Goal: Feedback & Contribution: Submit feedback/report problem

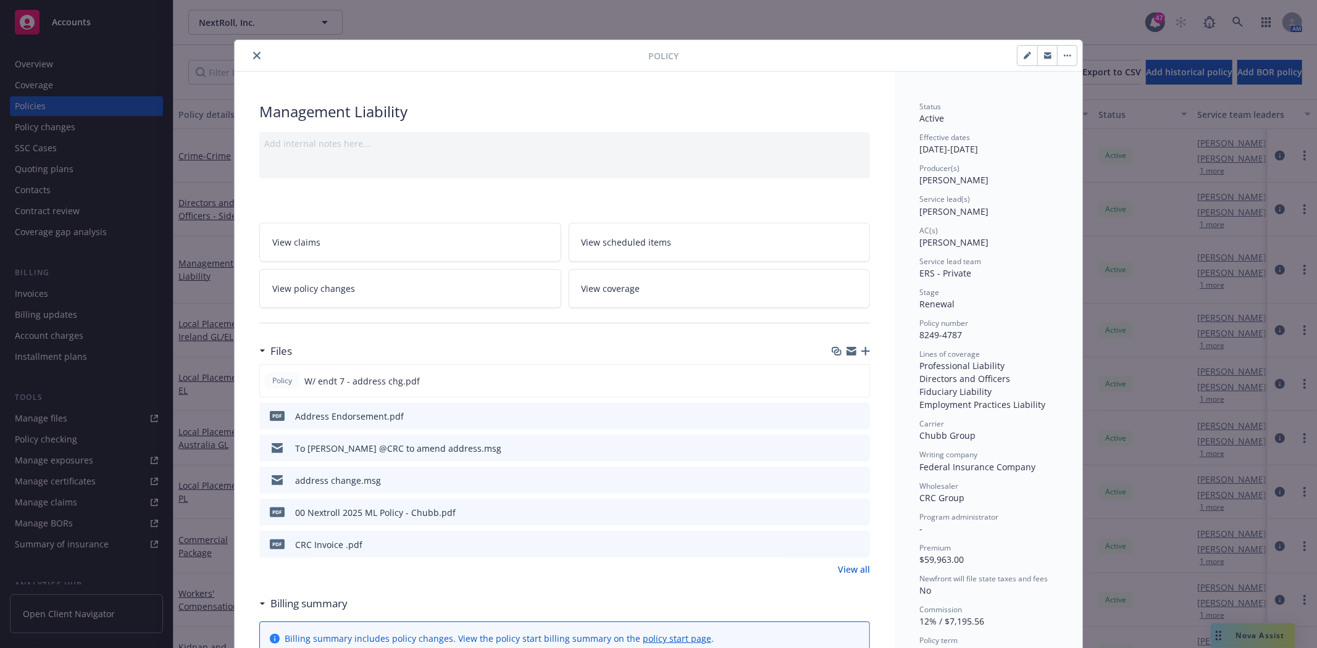
click at [253, 57] on icon "close" at bounding box center [256, 55] width 7 height 7
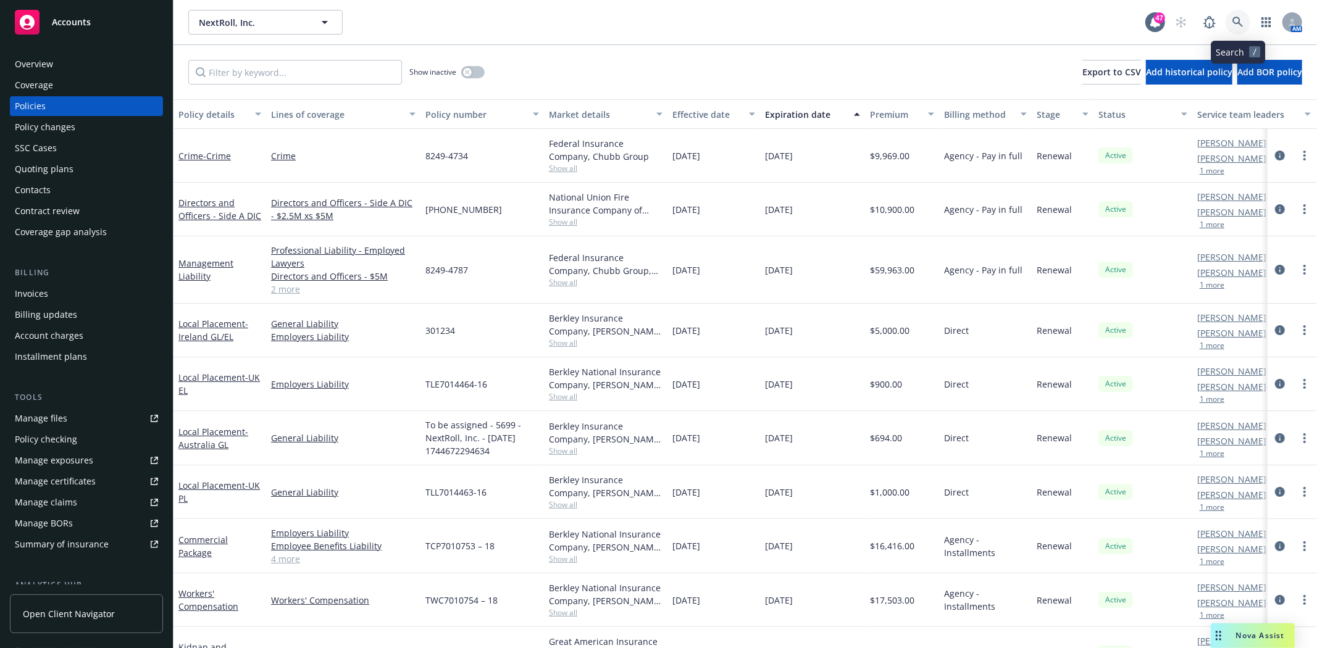
click at [1235, 22] on icon at bounding box center [1237, 22] width 10 height 10
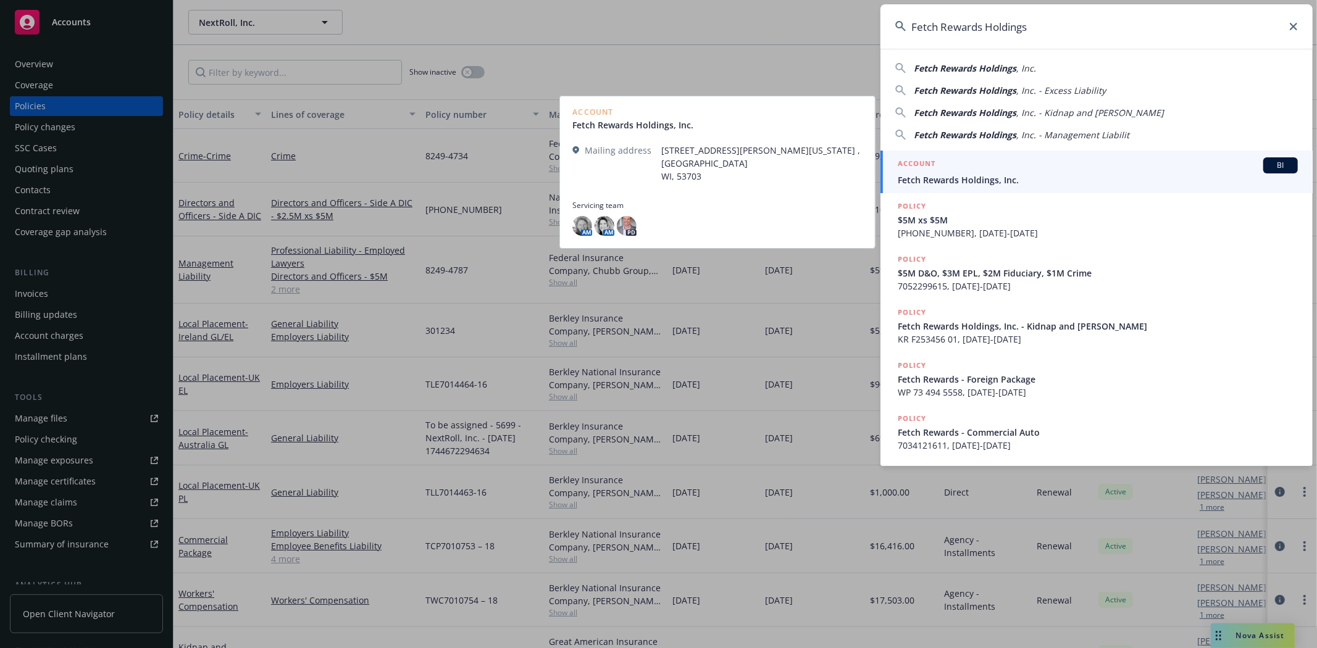
type input "Fetch Rewards Holdings"
click at [928, 167] on h5 "ACCOUNT" at bounding box center [917, 164] width 38 height 15
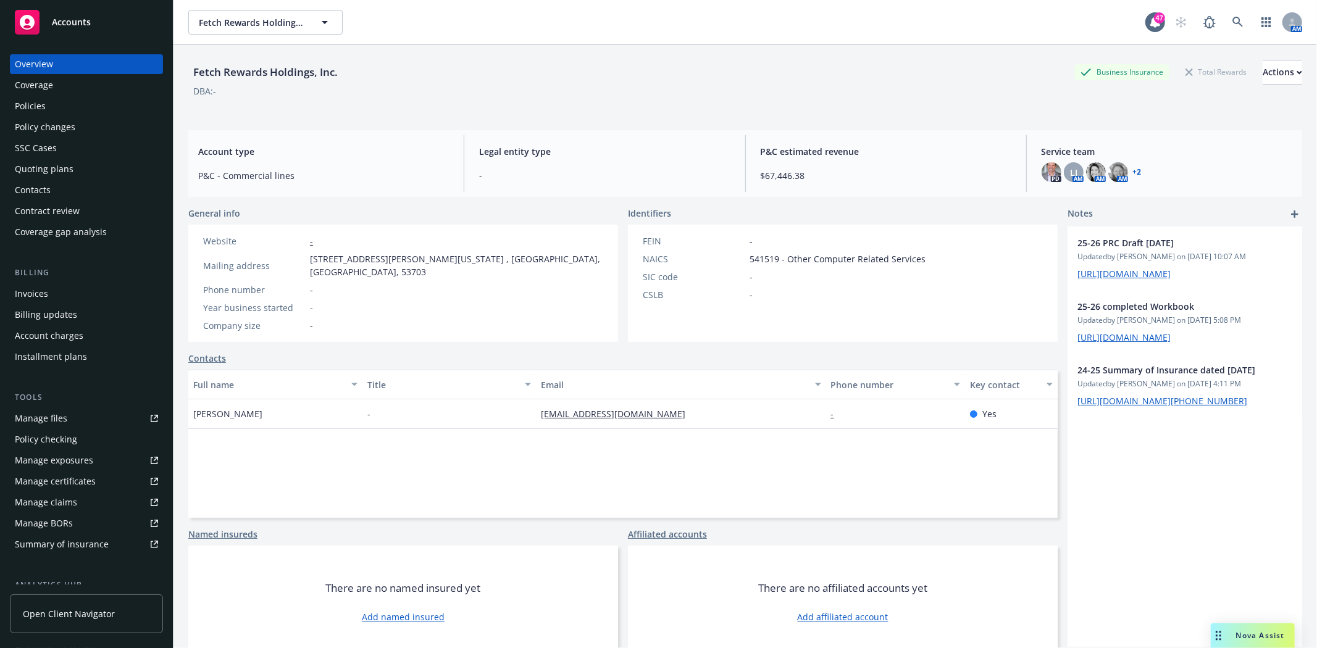
click at [46, 286] on div "Invoices" at bounding box center [31, 294] width 33 height 20
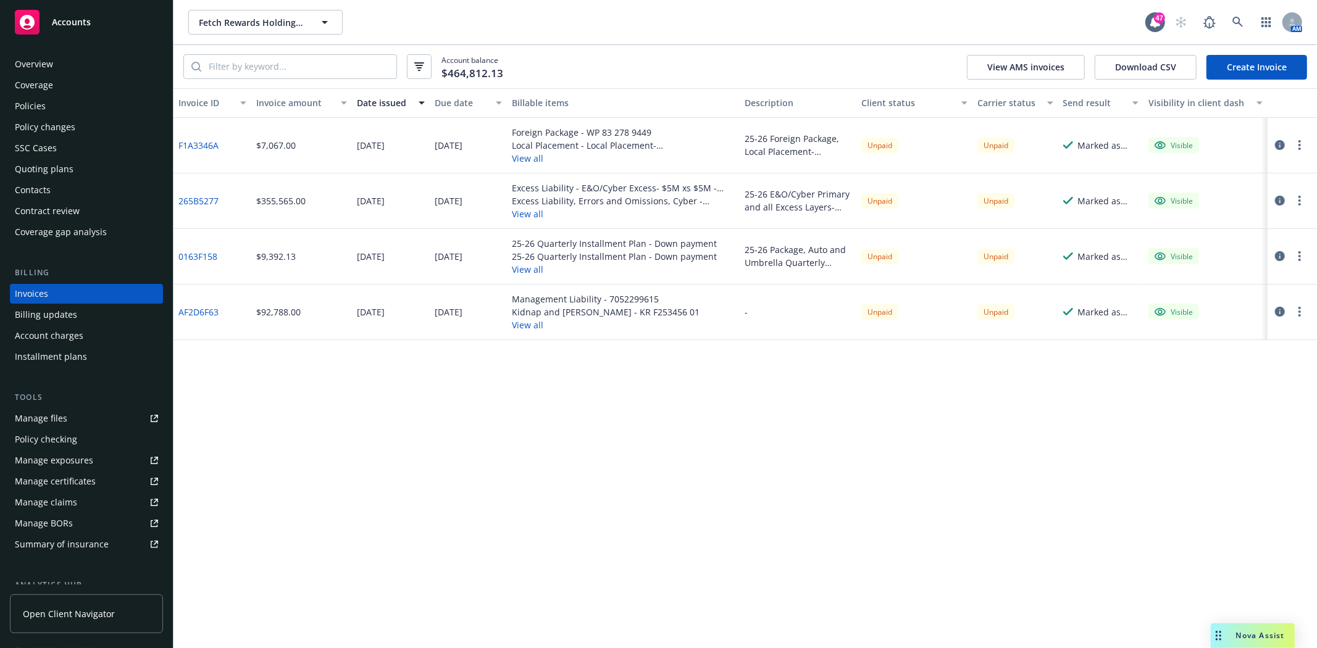
click at [191, 311] on link "AF2D6F63" at bounding box center [198, 312] width 40 height 13
click at [73, 110] on div "Policies" at bounding box center [86, 106] width 143 height 20
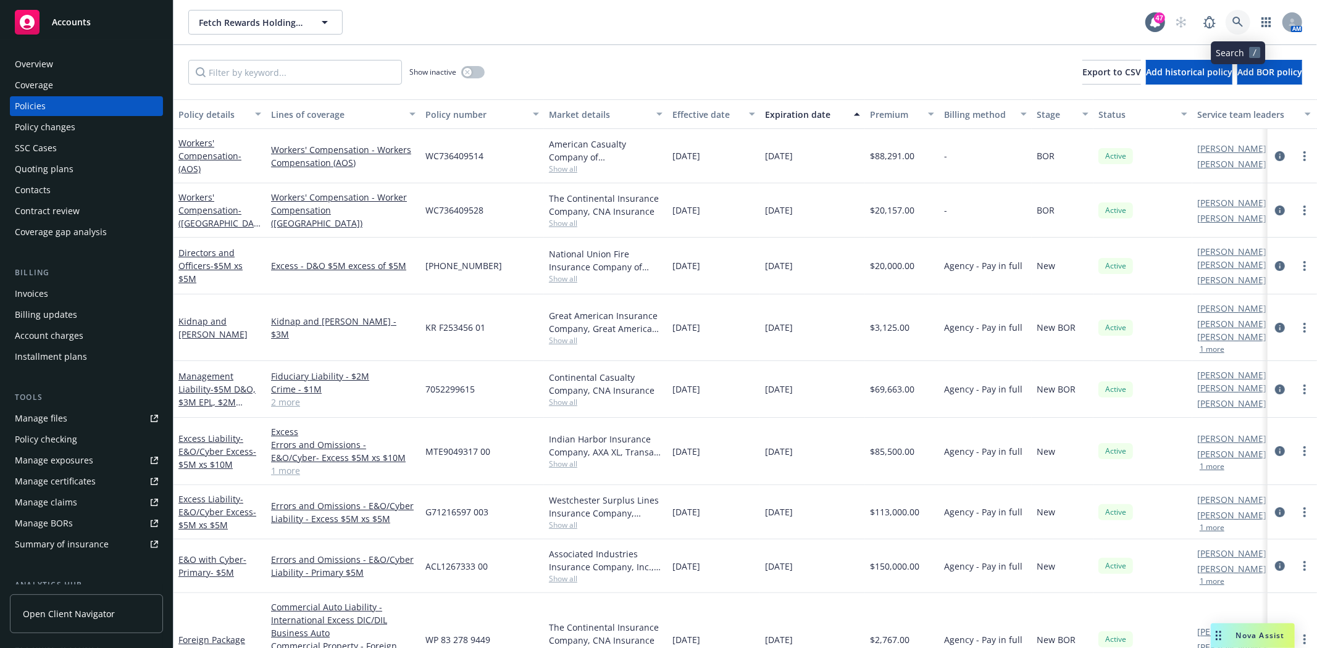
click at [1236, 22] on icon at bounding box center [1237, 22] width 11 height 11
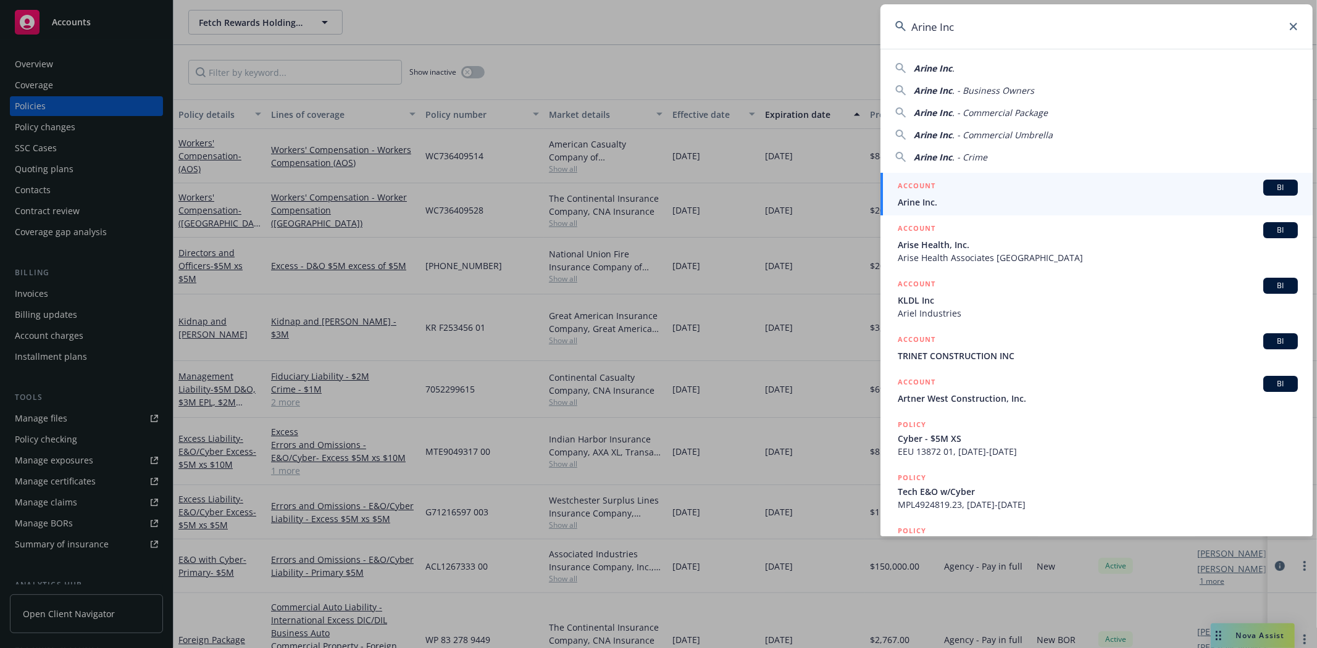
type input "Arine Inc"
click at [929, 198] on span "Arine Inc." at bounding box center [1098, 202] width 400 height 13
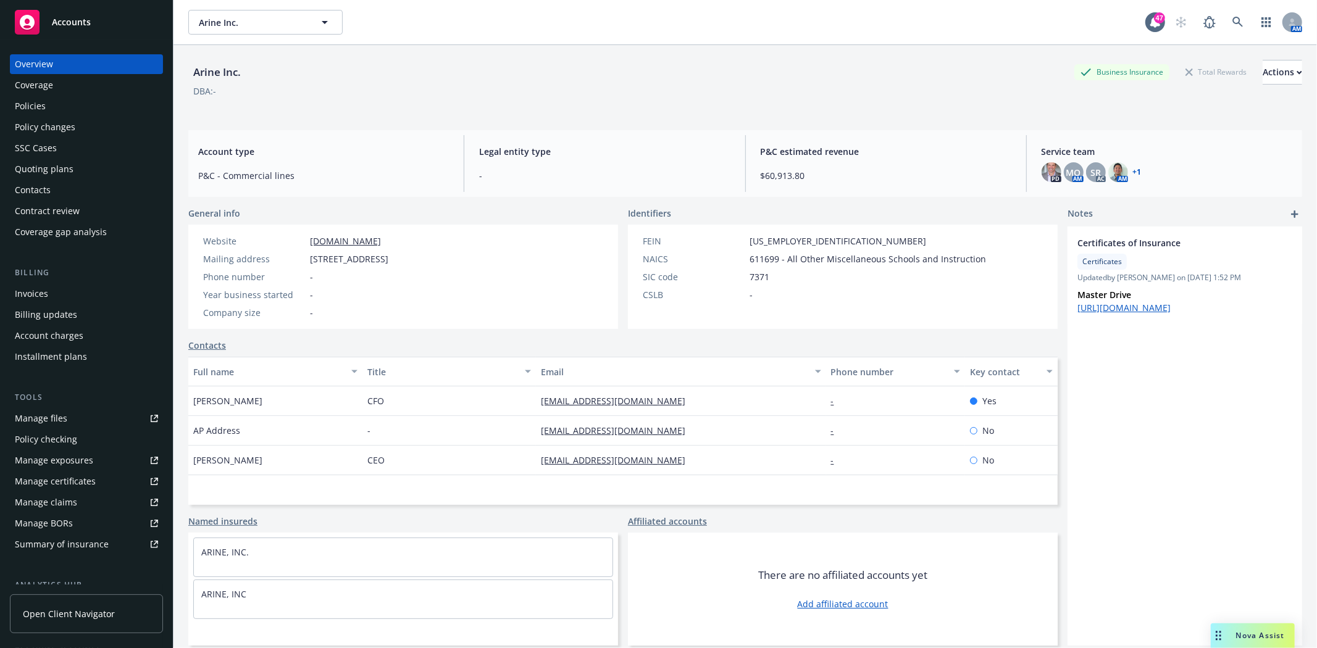
click at [54, 104] on div "Policies" at bounding box center [86, 106] width 143 height 20
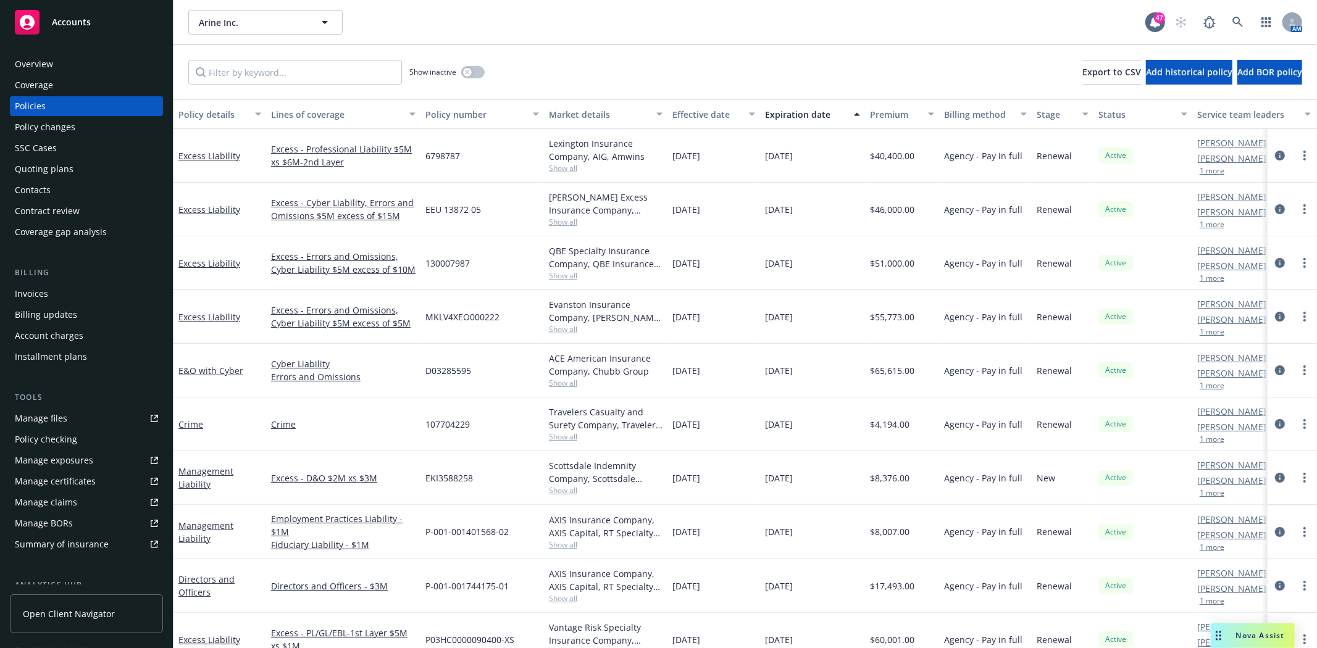
scroll to position [136, 0]
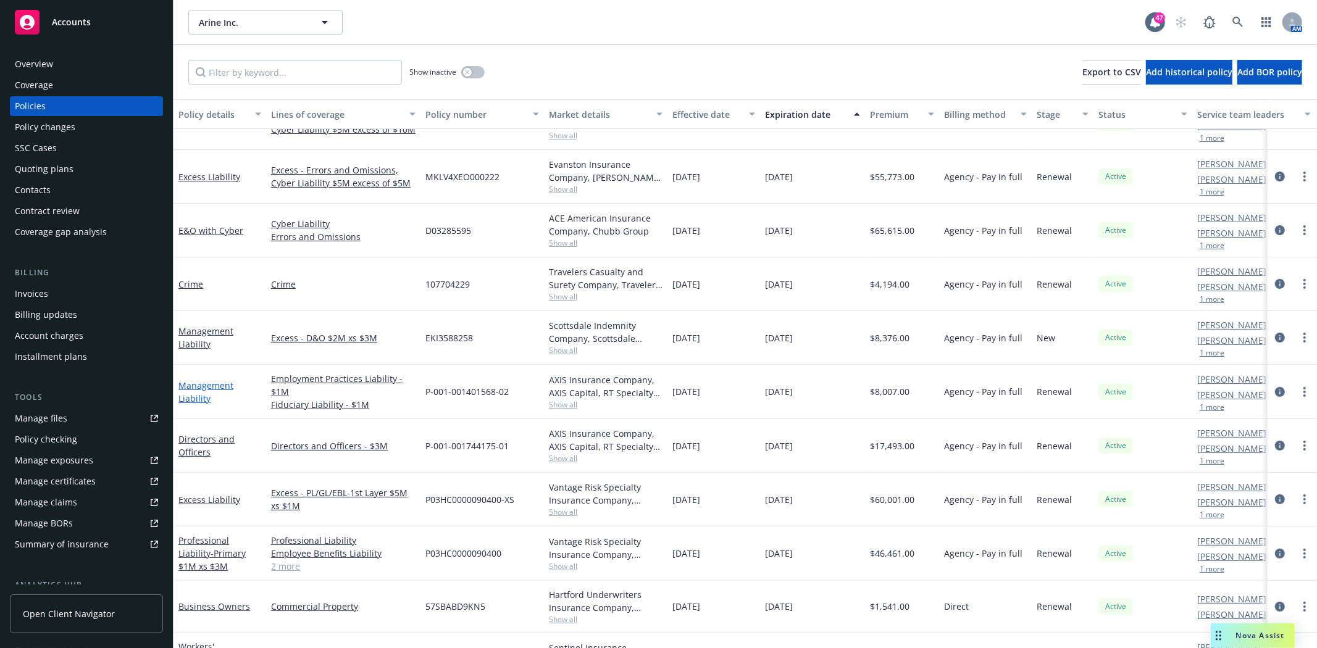
click at [196, 398] on link "Management Liability" at bounding box center [205, 392] width 55 height 25
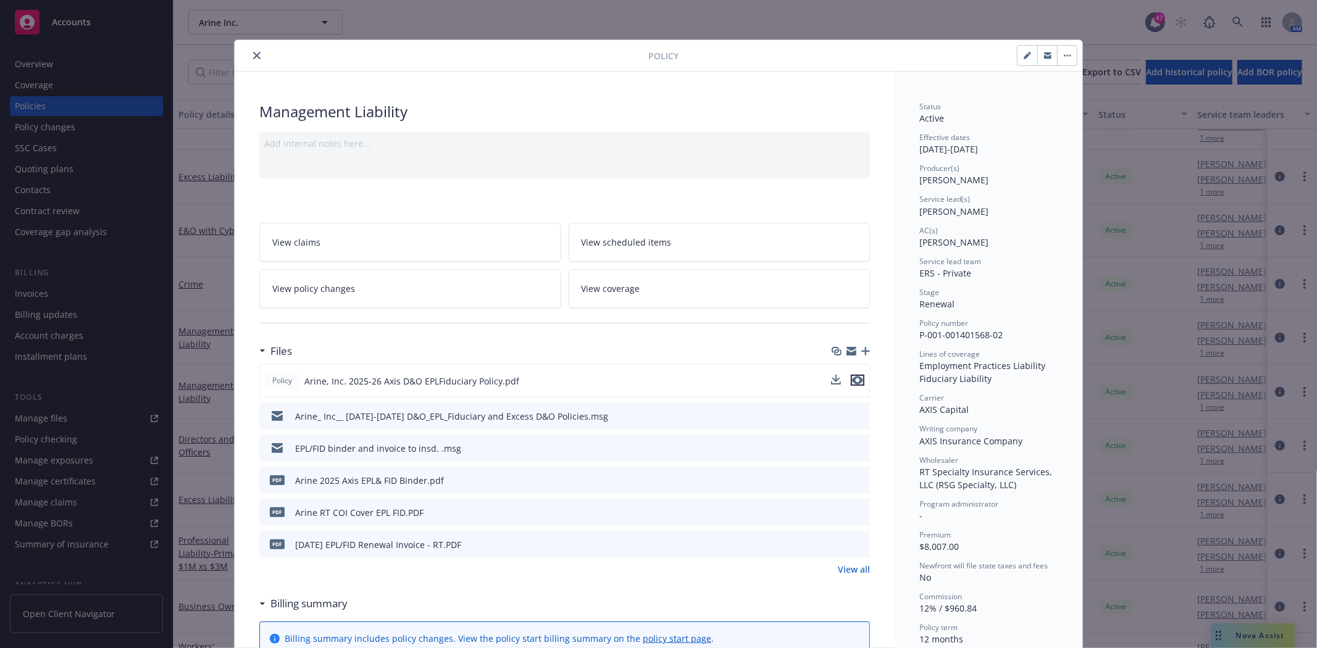
click at [857, 378] on icon "preview file" at bounding box center [857, 380] width 11 height 9
click at [255, 54] on icon "close" at bounding box center [256, 55] width 7 height 7
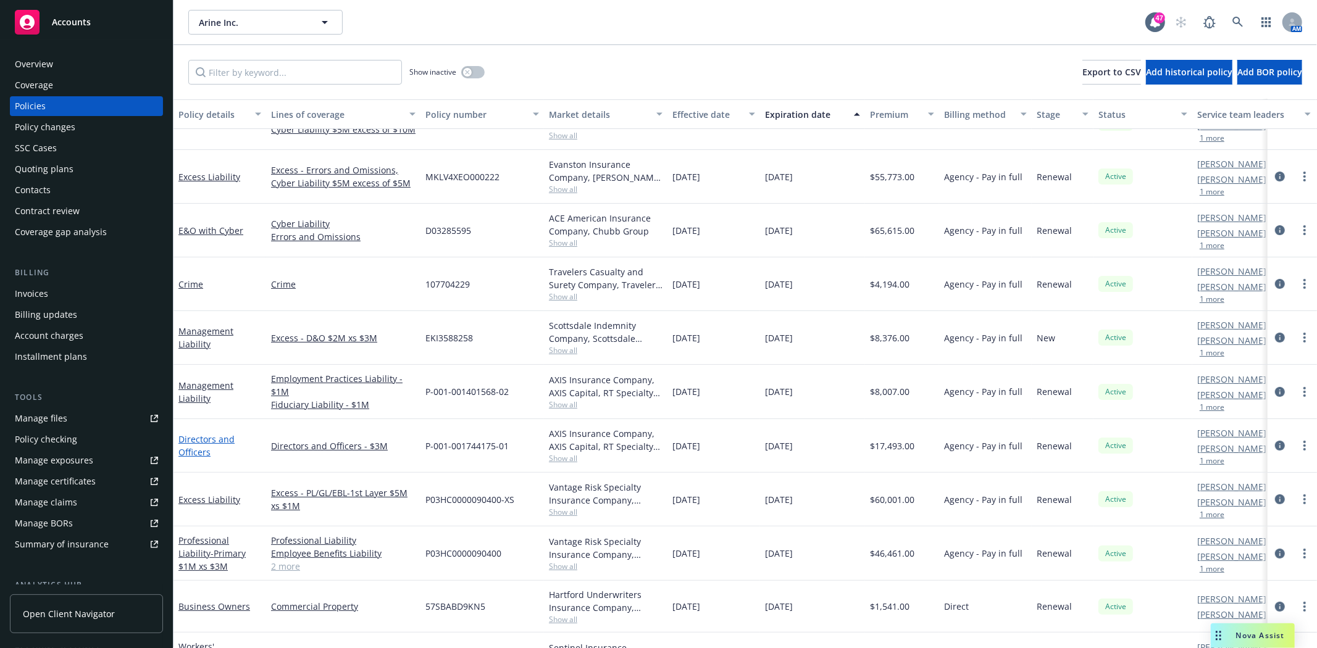
click at [198, 453] on link "Directors and Officers" at bounding box center [206, 445] width 56 height 25
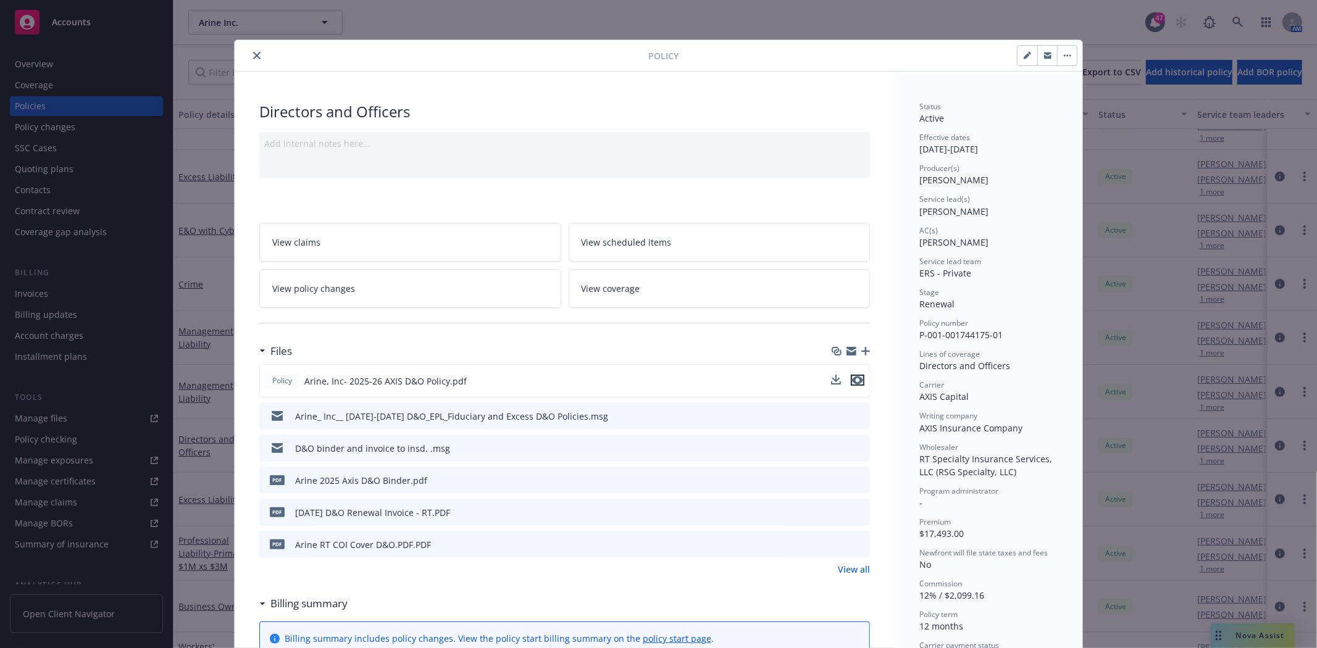
click at [854, 378] on icon "preview file" at bounding box center [857, 380] width 11 height 9
click at [255, 56] on icon "close" at bounding box center [256, 55] width 7 height 7
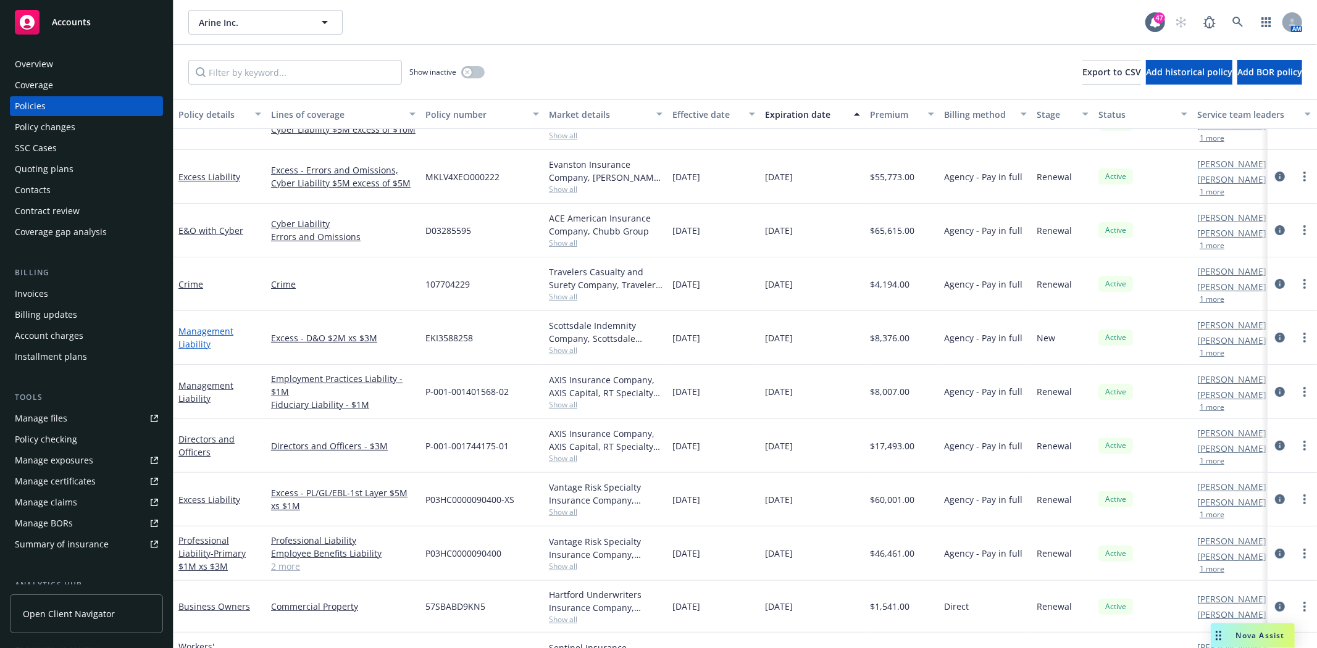
click at [198, 343] on link "Management Liability" at bounding box center [205, 337] width 55 height 25
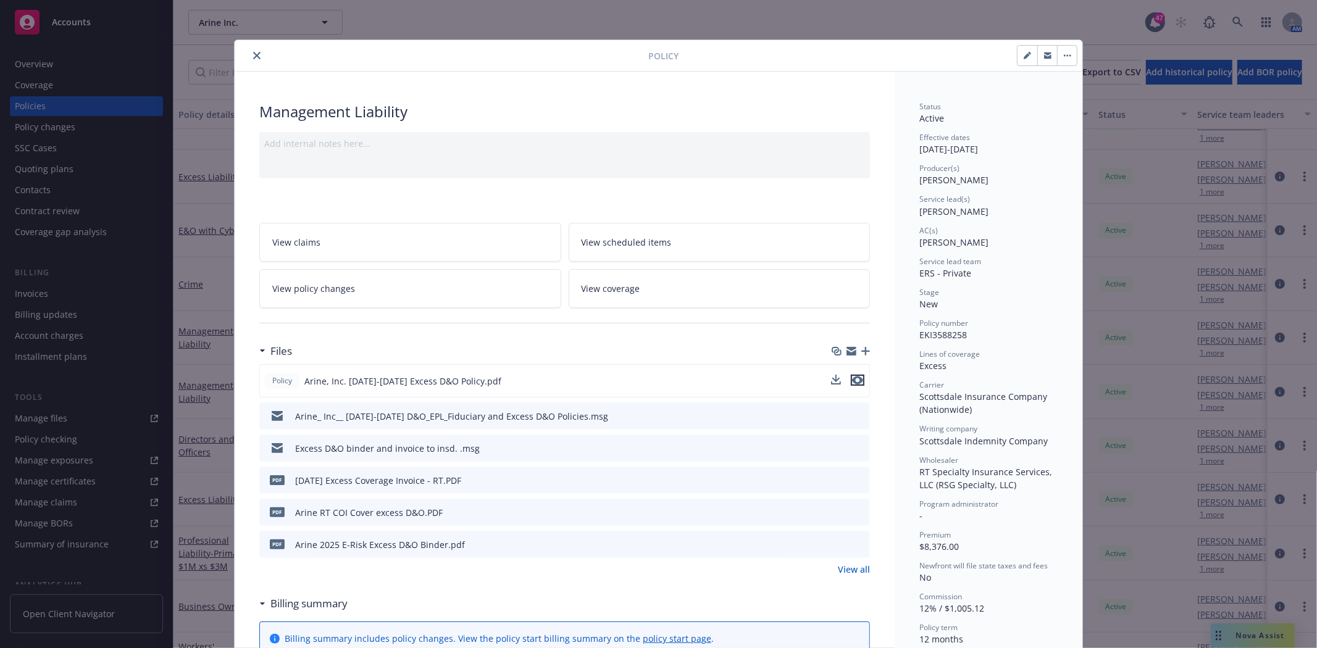
click at [853, 379] on icon "preview file" at bounding box center [857, 380] width 11 height 9
click at [253, 52] on icon "close" at bounding box center [256, 55] width 7 height 7
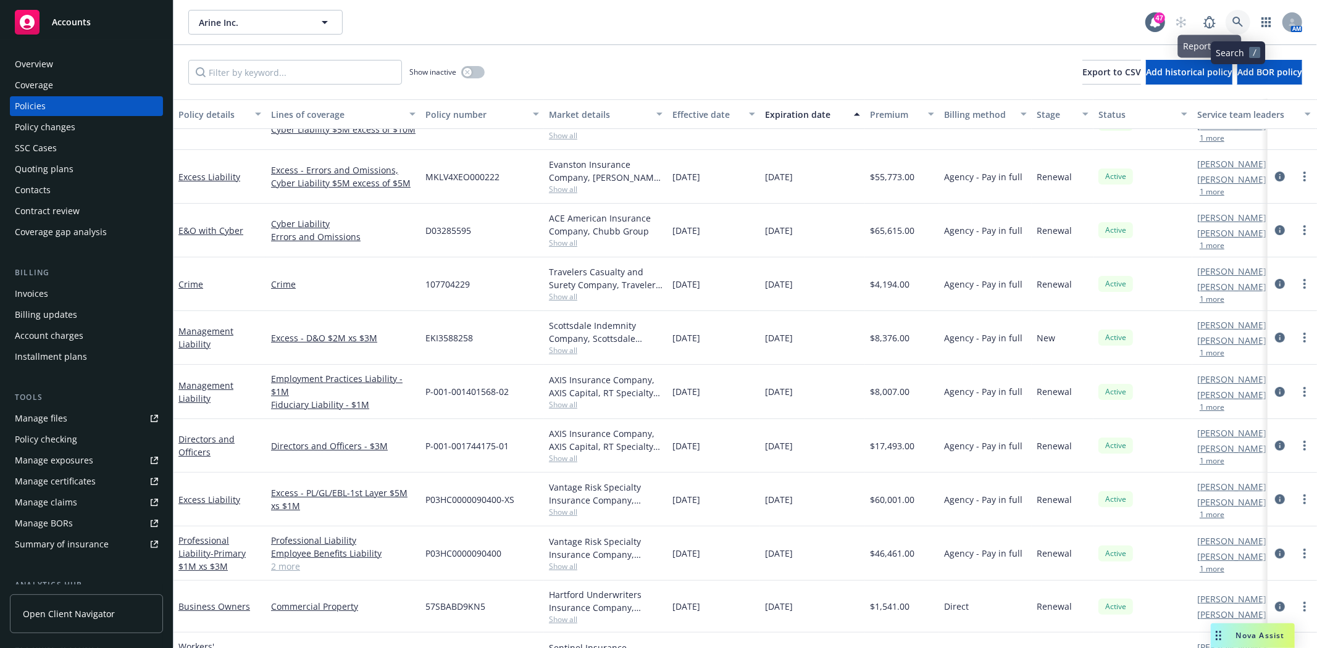
click at [1233, 19] on icon at bounding box center [1237, 22] width 10 height 10
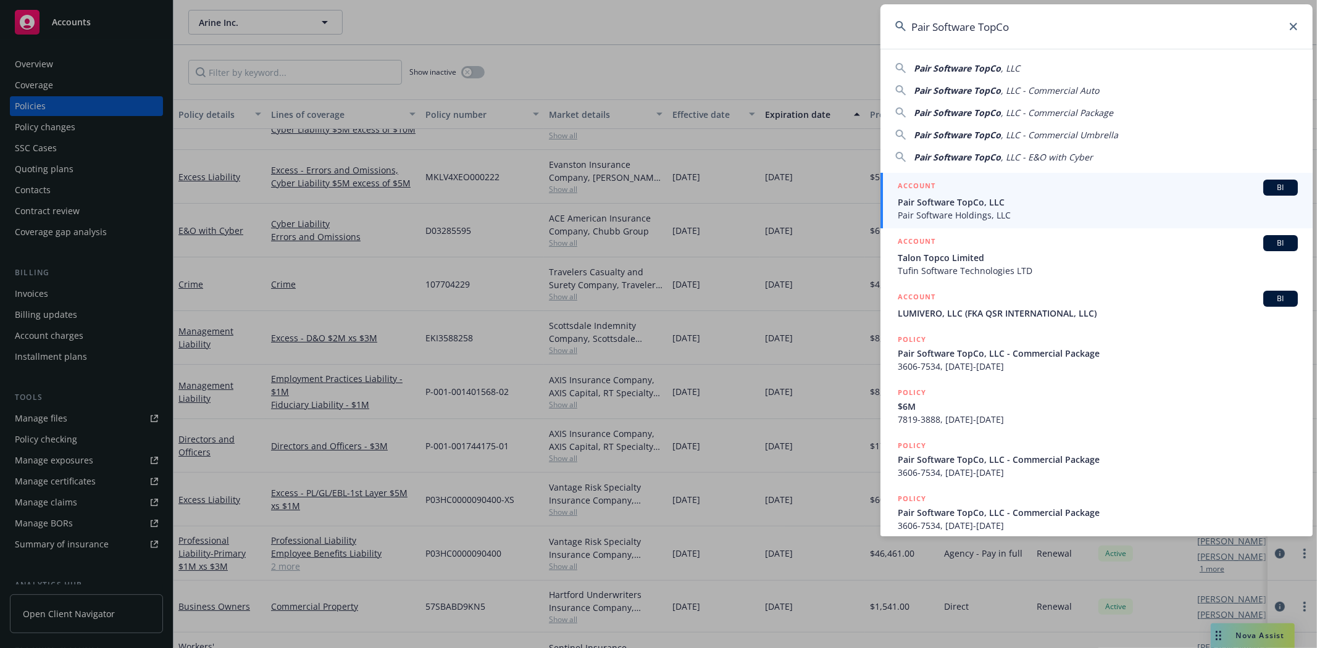
type input "Pair Software TopCo"
click at [928, 204] on span "Pair Software TopCo, LLC" at bounding box center [1098, 202] width 400 height 13
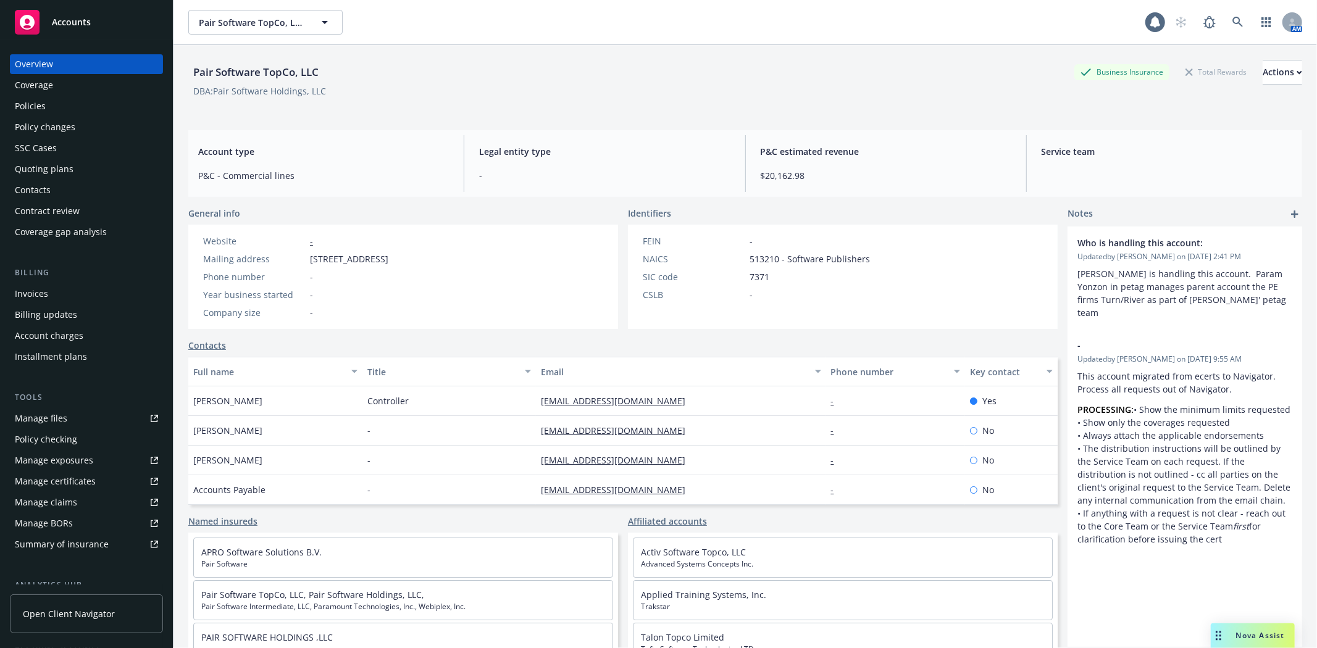
click at [25, 107] on div "Policies" at bounding box center [30, 106] width 31 height 20
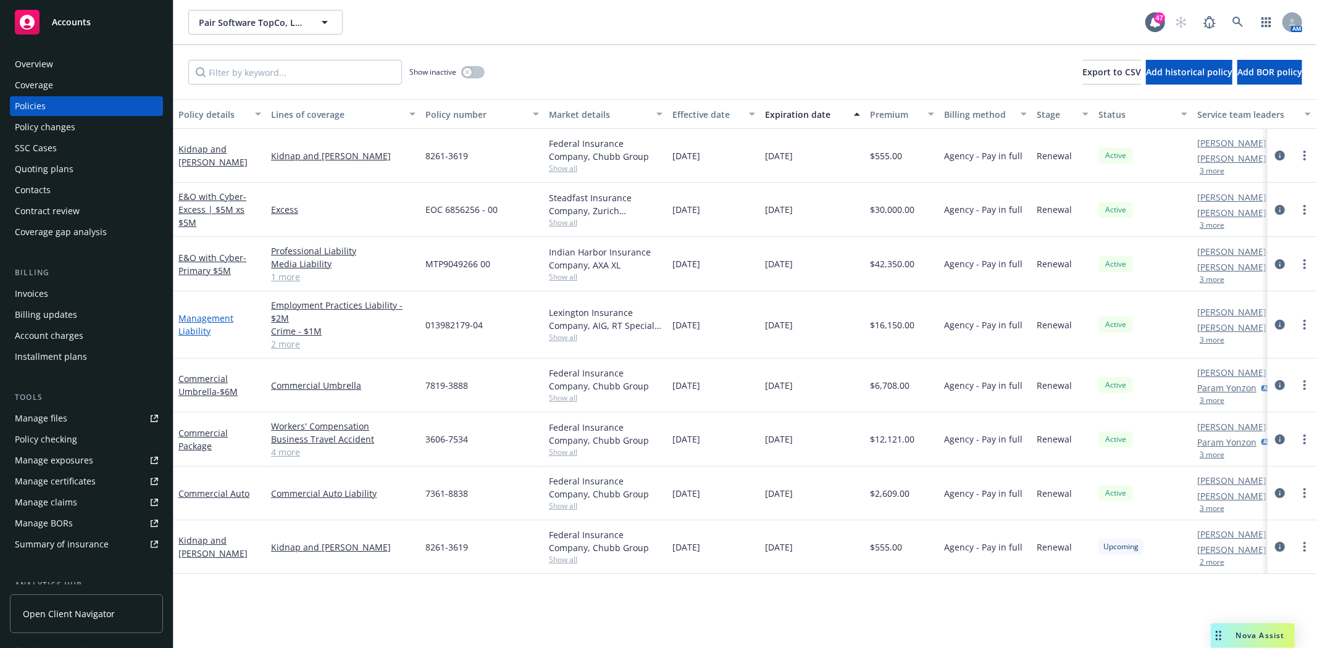
click at [192, 330] on link "Management Liability" at bounding box center [205, 324] width 55 height 25
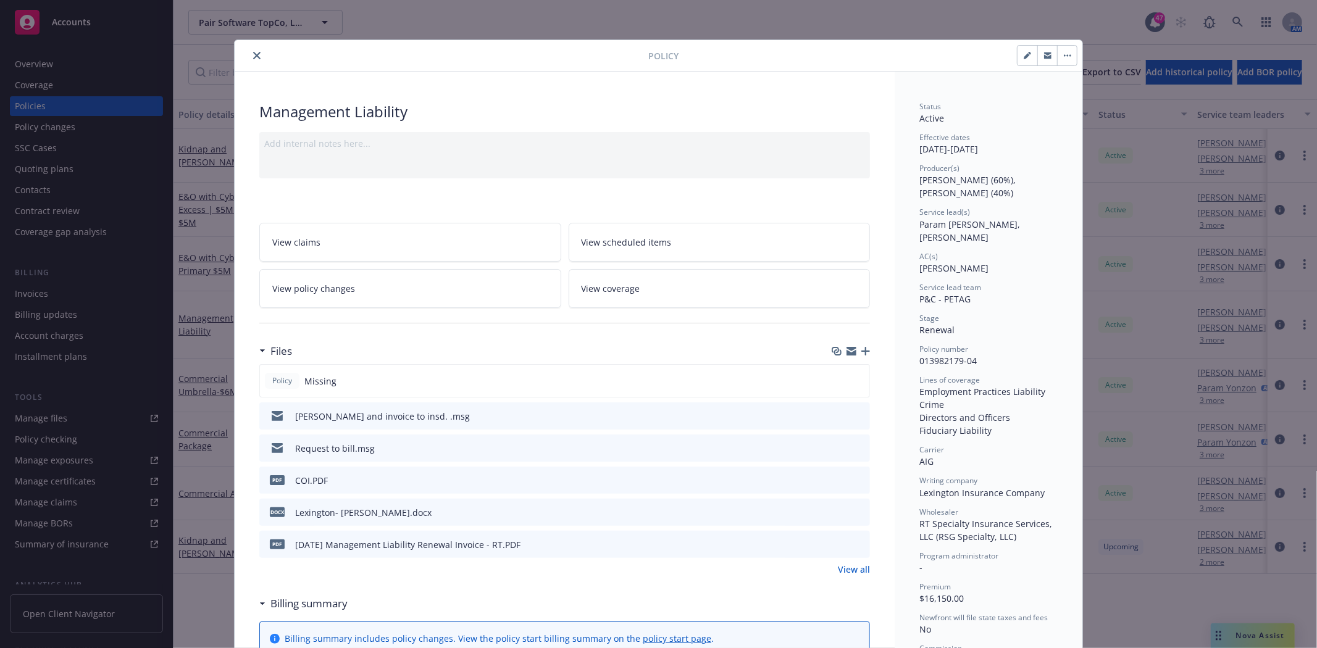
click at [853, 512] on icon "preview file" at bounding box center [858, 511] width 11 height 9
click at [853, 415] on icon "preview file" at bounding box center [858, 415] width 11 height 9
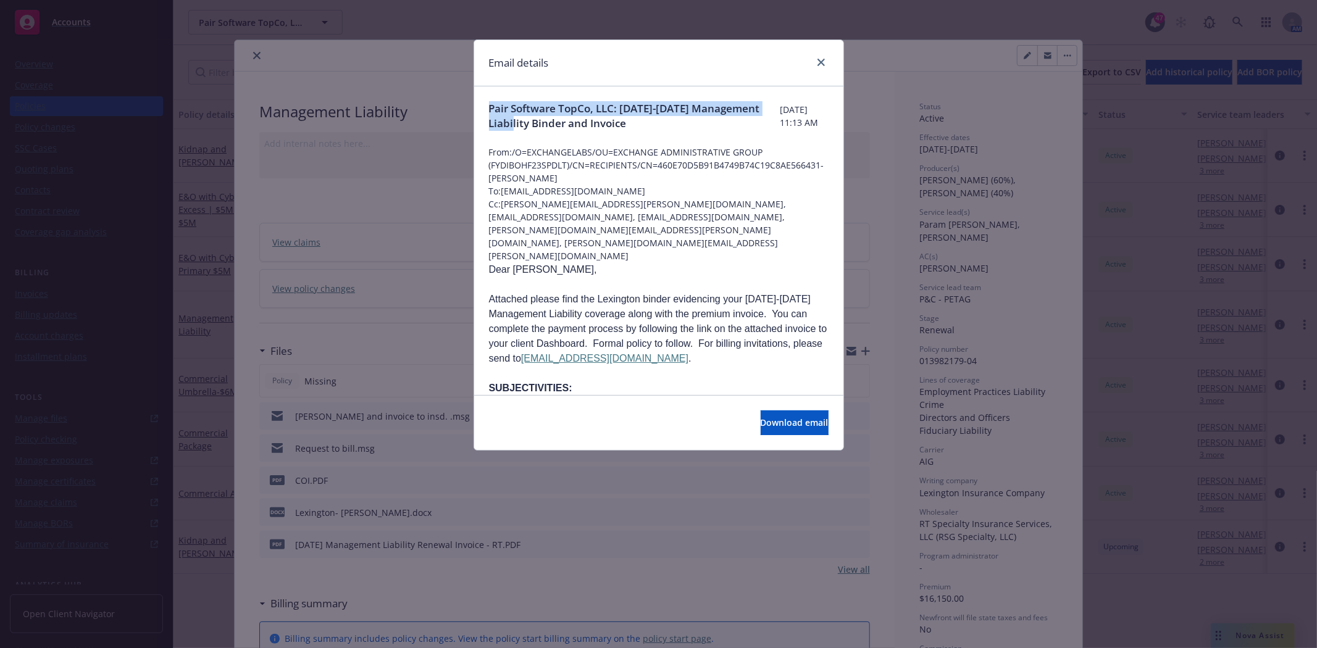
drag, startPoint x: 598, startPoint y: 124, endPoint x: 489, endPoint y: 113, distance: 109.2
click at [489, 113] on span "Pair Software TopCo, LLC: [DATE]-[DATE] Management Liability Binder and Invoice" at bounding box center [634, 116] width 291 height 30
copy span "Pair Software TopCo, LLC: [DATE]-[DATE] Management Liability"
click at [819, 62] on icon "close" at bounding box center [820, 62] width 7 height 7
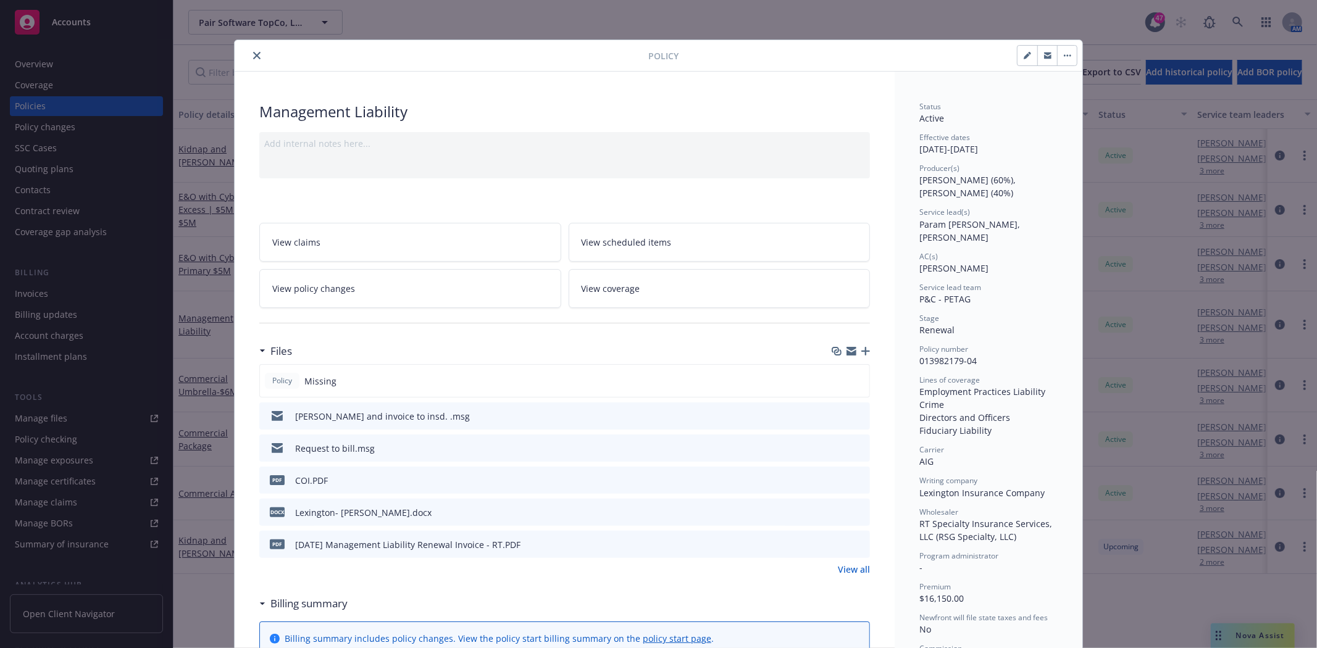
click at [861, 352] on icon "button" at bounding box center [865, 351] width 9 height 9
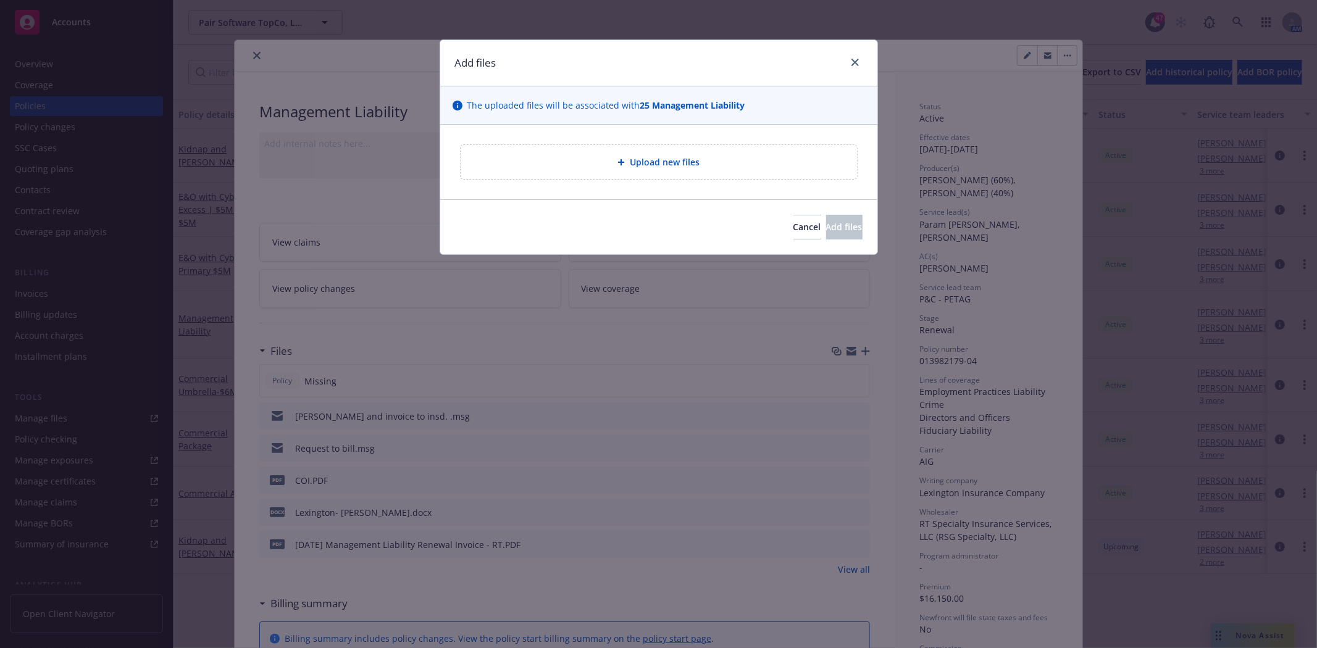
type textarea "x"
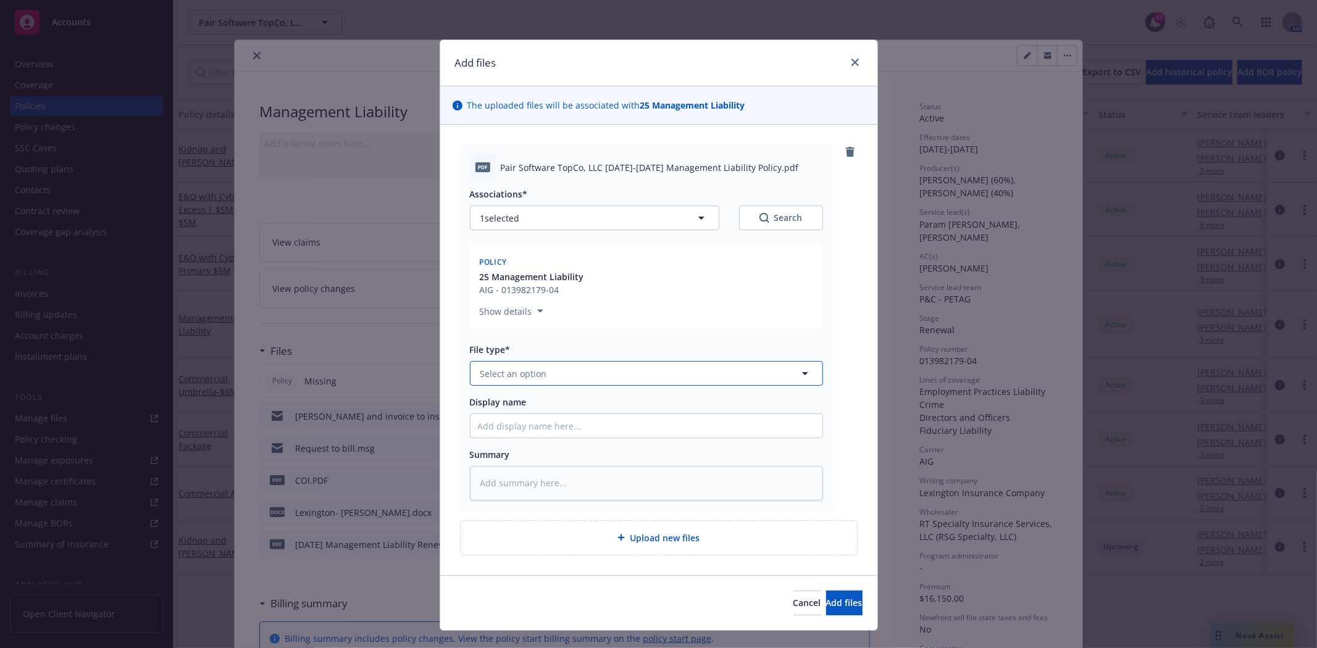
click at [560, 377] on button "Select an option" at bounding box center [646, 373] width 353 height 25
type input "pol"
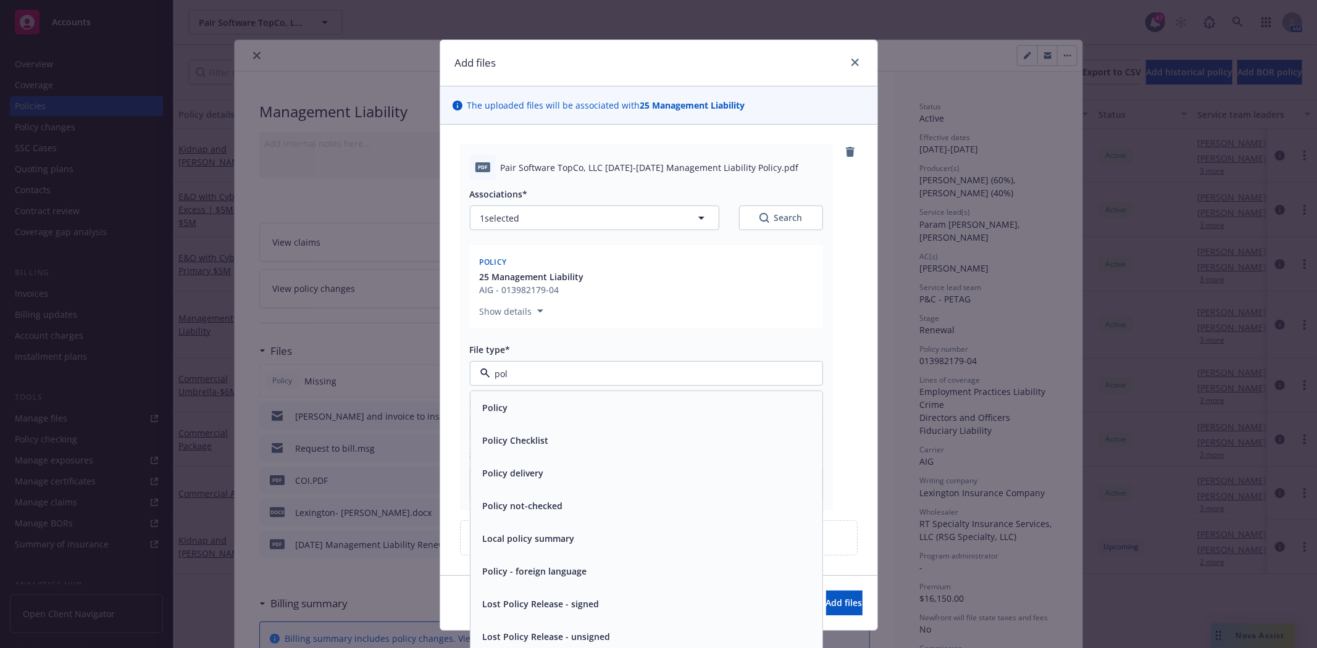
click at [533, 414] on div "Policy" at bounding box center [646, 408] width 337 height 18
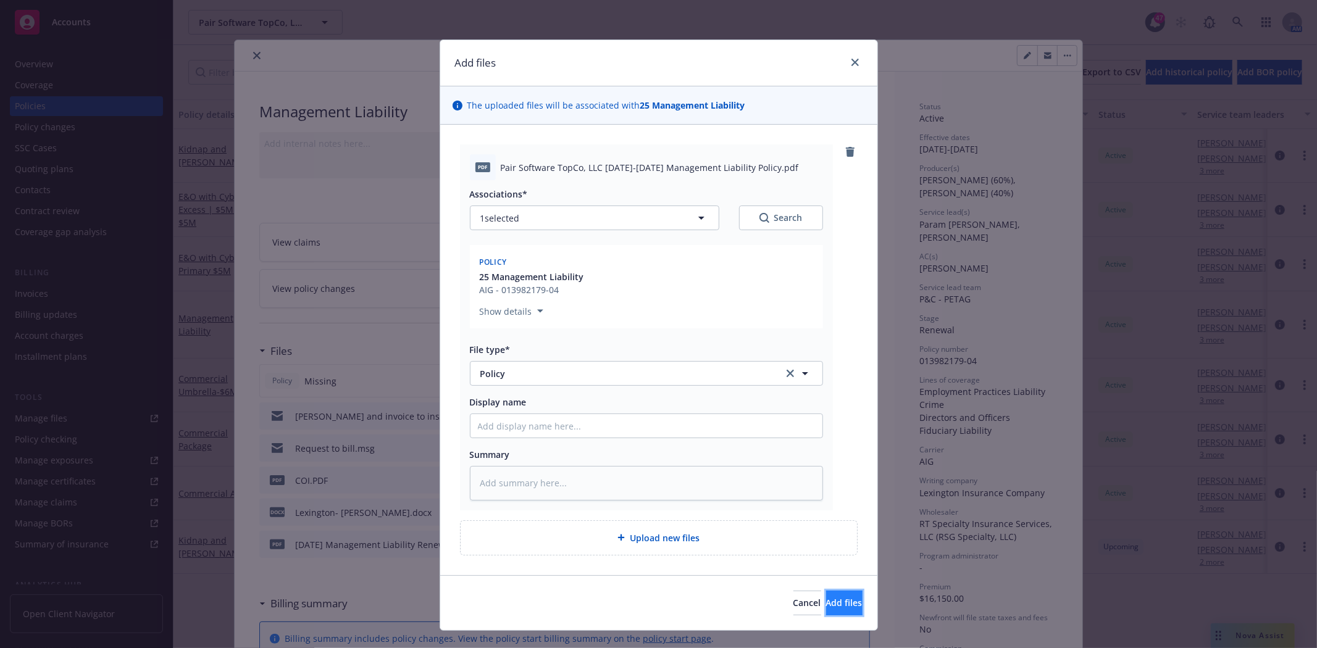
click at [826, 613] on button "Add files" at bounding box center [844, 603] width 36 height 25
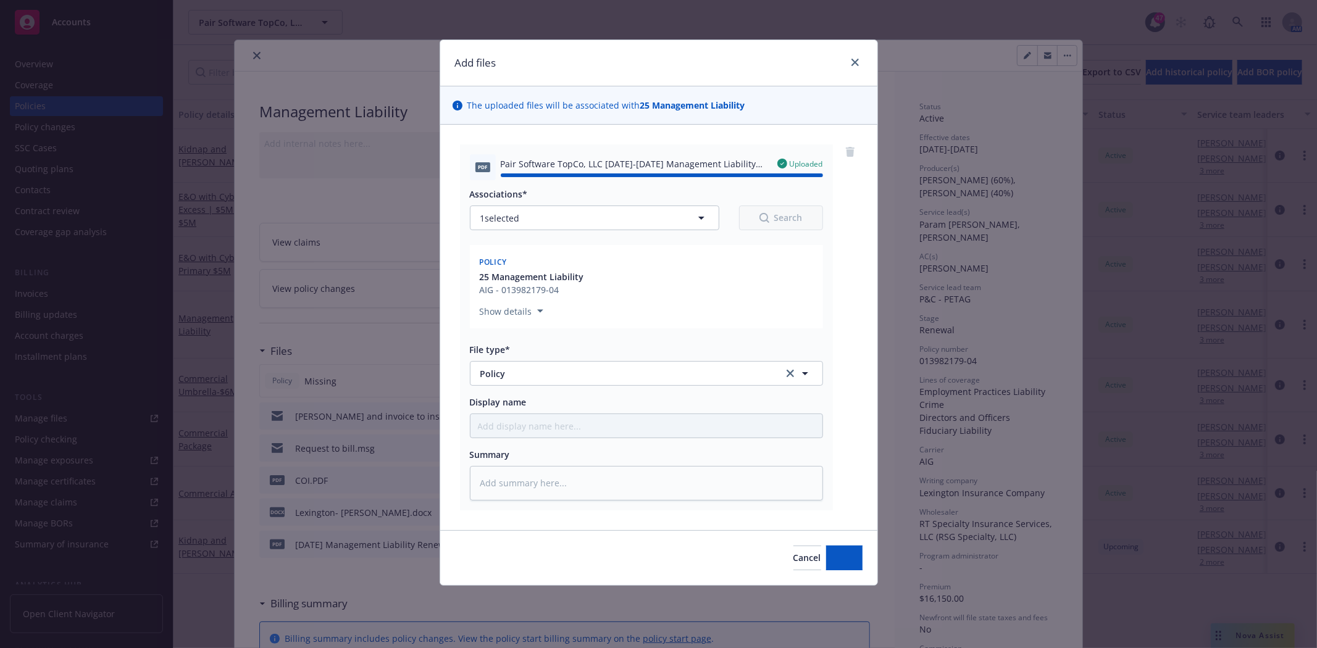
type textarea "x"
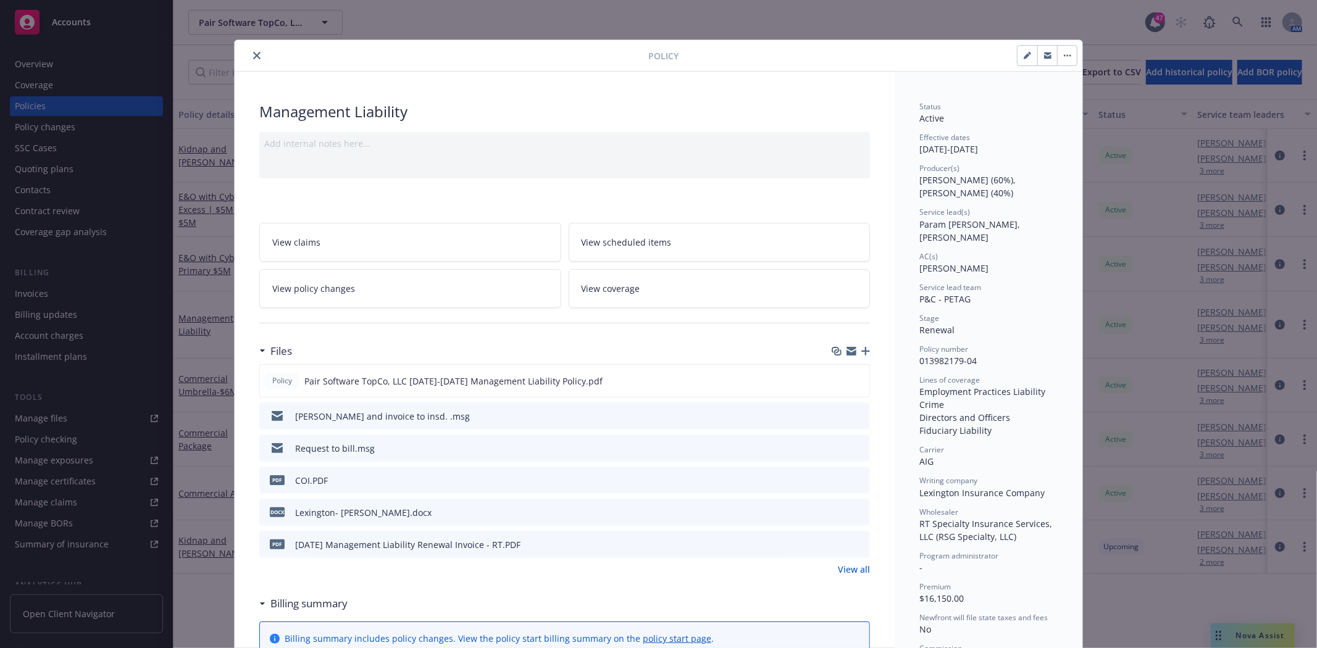
drag, startPoint x: 252, startPoint y: 52, endPoint x: 254, endPoint y: 70, distance: 18.0
click at [253, 52] on icon "close" at bounding box center [256, 55] width 7 height 7
